Goal: Navigation & Orientation: Find specific page/section

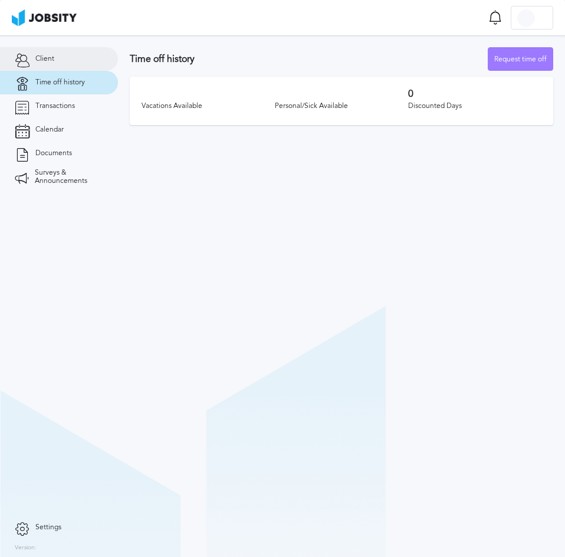
click at [58, 60] on link "Client" at bounding box center [59, 59] width 118 height 24
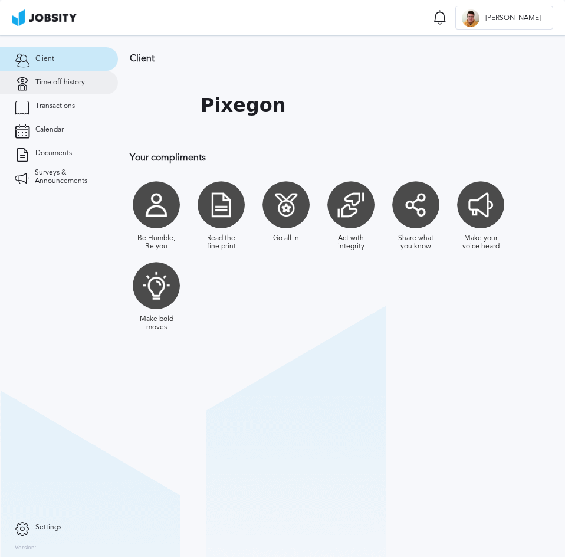
click at [60, 83] on span "Time off history" at bounding box center [60, 82] width 50 height 8
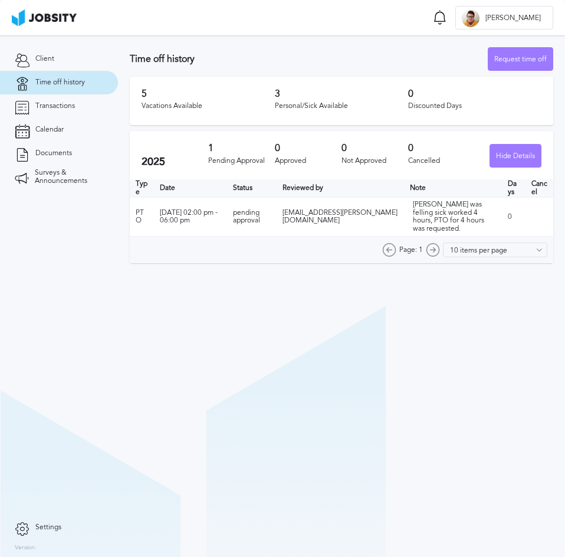
click at [79, 81] on span "Time off history" at bounding box center [60, 82] width 50 height 8
click at [74, 109] on span "Transactions" at bounding box center [55, 106] width 40 height 8
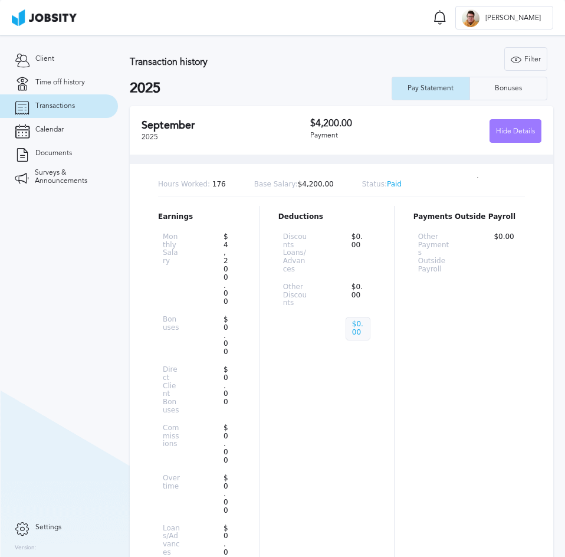
click at [489, 127] on button "Hide Details" at bounding box center [515, 131] width 52 height 24
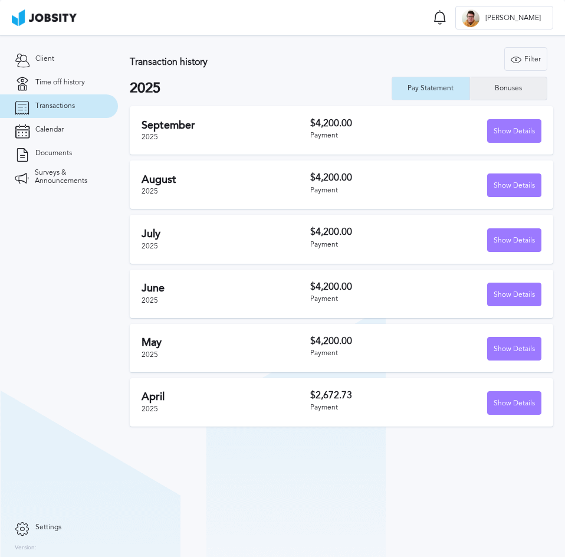
click at [522, 82] on div "Bonuses" at bounding box center [508, 89] width 77 height 24
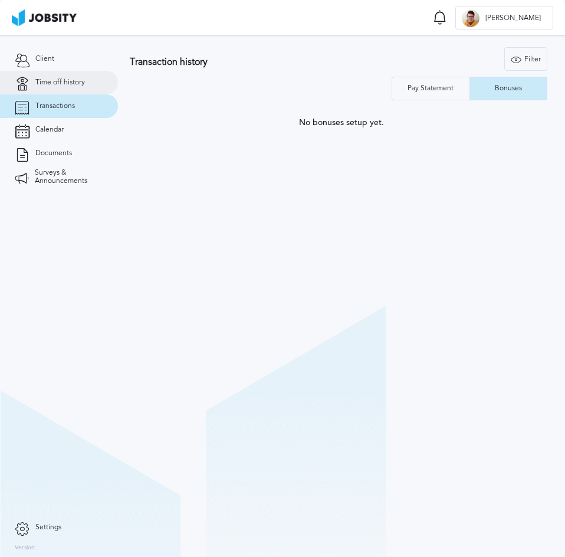
click at [69, 85] on span "Time off history" at bounding box center [60, 82] width 50 height 8
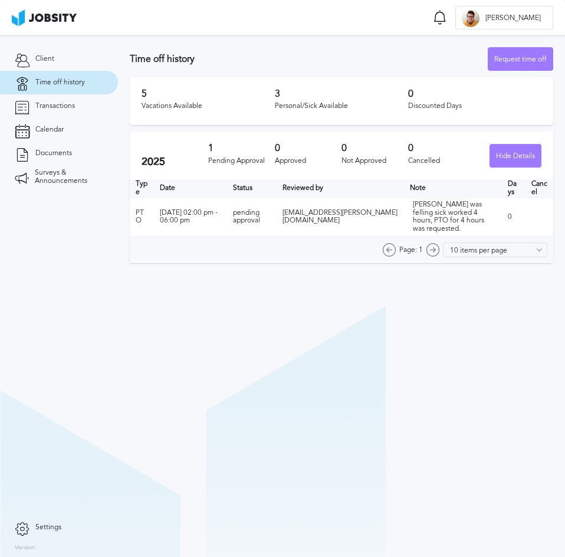
click at [276, 96] on h3 "3" at bounding box center [341, 93] width 133 height 11
click at [68, 110] on span "Transactions" at bounding box center [55, 106] width 40 height 8
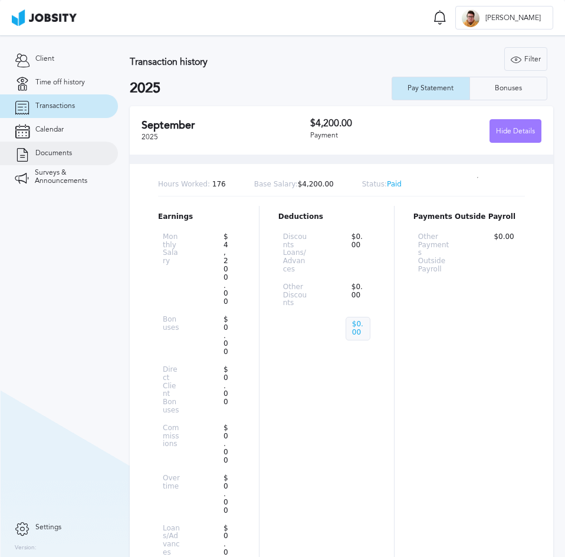
click at [64, 147] on link "Documents" at bounding box center [59, 154] width 118 height 24
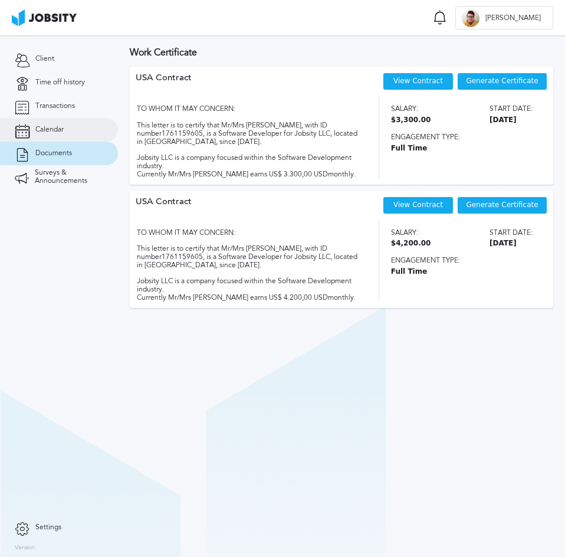
click at [61, 134] on link "Calendar" at bounding box center [59, 130] width 118 height 24
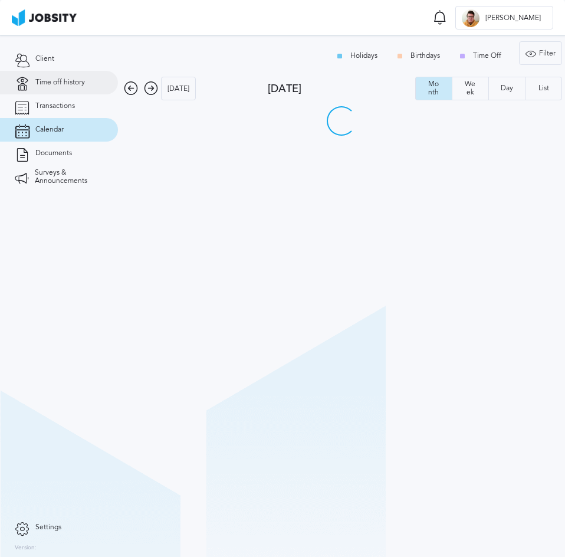
click at [67, 84] on span "Time off history" at bounding box center [60, 82] width 50 height 8
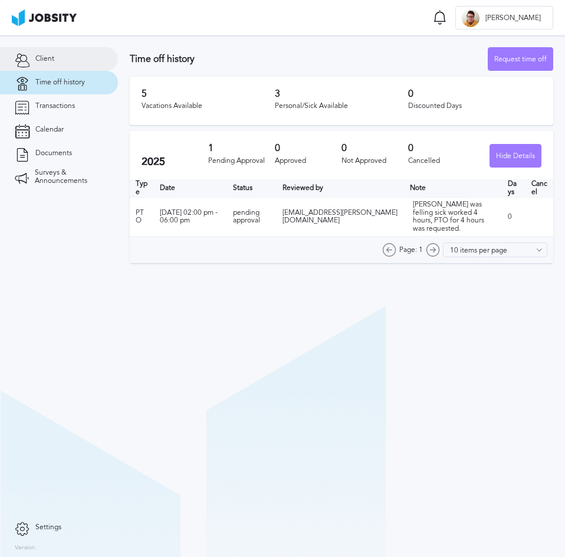
click at [67, 65] on link "Client" at bounding box center [59, 59] width 118 height 24
